Goal: Transaction & Acquisition: Purchase product/service

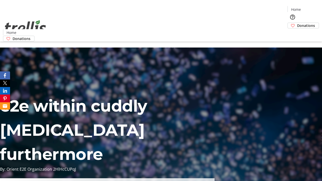
click at [297, 23] on span "Donations" at bounding box center [306, 25] width 18 height 5
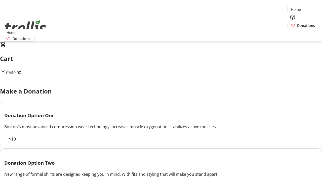
select select "CA"
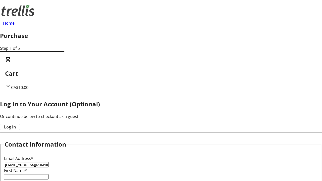
type input "[EMAIL_ADDRESS][DOMAIN_NAME]"
type input "Alexanne"
type input "[PERSON_NAME]"
type input "[STREET_ADDRESS][PERSON_NAME]"
type input "Kelowna"
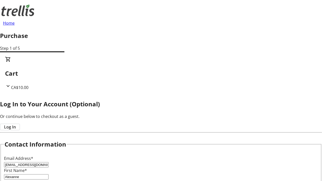
select select "BC"
type input "Kelowna"
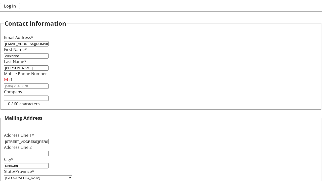
type input "V1Y 0C2"
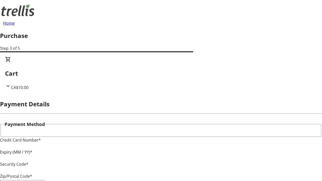
type input "V1Y 0C2"
